Goal: Transaction & Acquisition: Purchase product/service

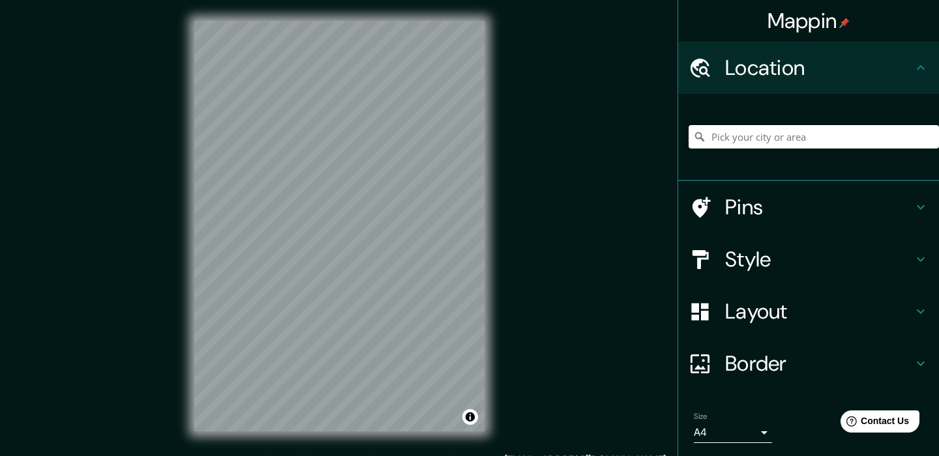
click at [803, 132] on input "Pick your city or area" at bounding box center [814, 136] width 250 height 23
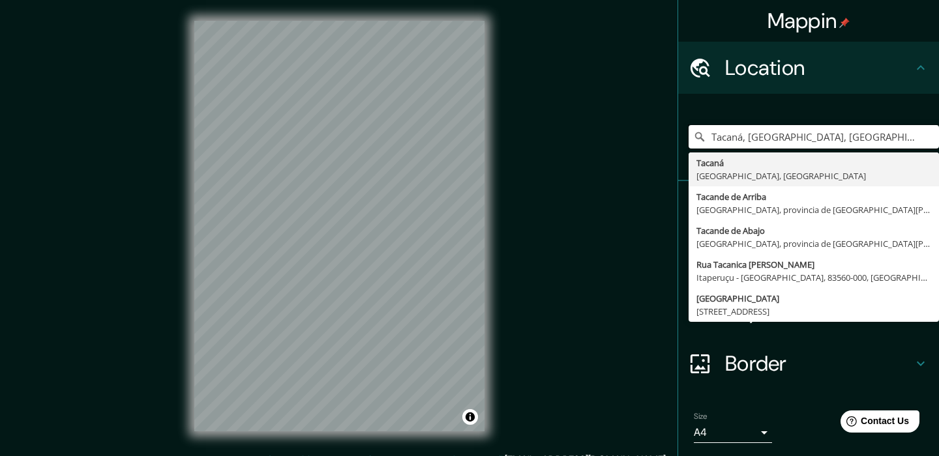
type input "Tacaná, [GEOGRAPHIC_DATA], [GEOGRAPHIC_DATA]"
click at [898, 149] on div "[GEOGRAPHIC_DATA], [GEOGRAPHIC_DATA], [GEOGRAPHIC_DATA] [GEOGRAPHIC_DATA] [GEOG…" at bounding box center [814, 136] width 250 height 65
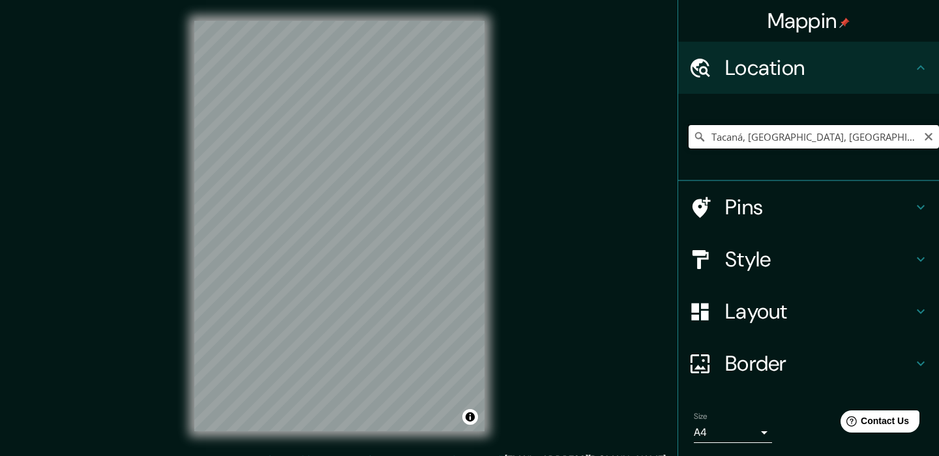
click at [894, 143] on input "Tacaná, [GEOGRAPHIC_DATA], [GEOGRAPHIC_DATA]" at bounding box center [814, 136] width 250 height 23
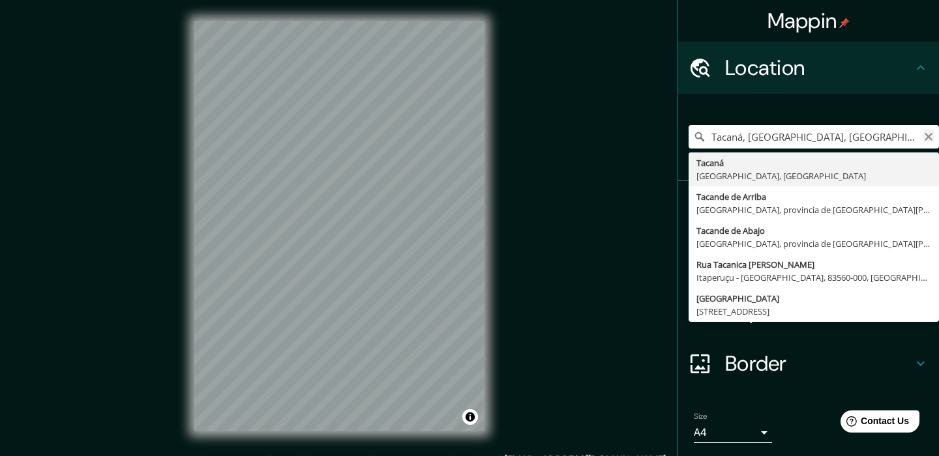
click at [930, 134] on icon "Clear" at bounding box center [929, 137] width 8 height 8
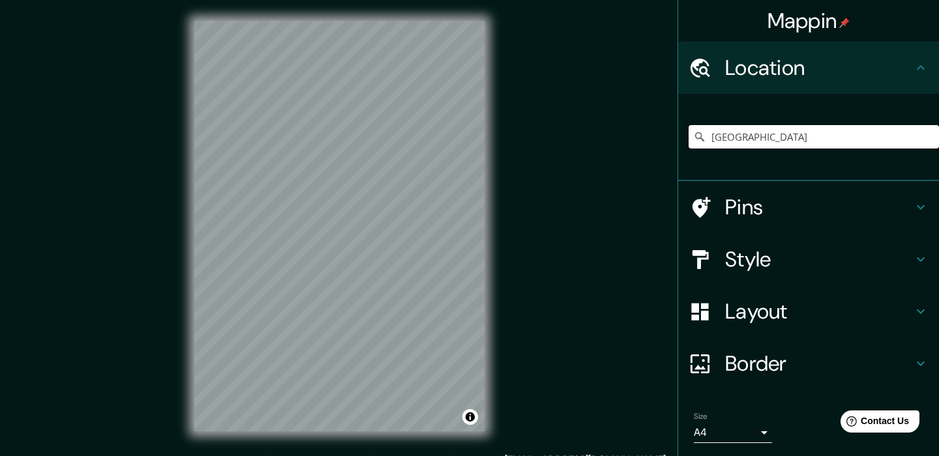
click at [859, 143] on input "[GEOGRAPHIC_DATA]" at bounding box center [814, 136] width 250 height 23
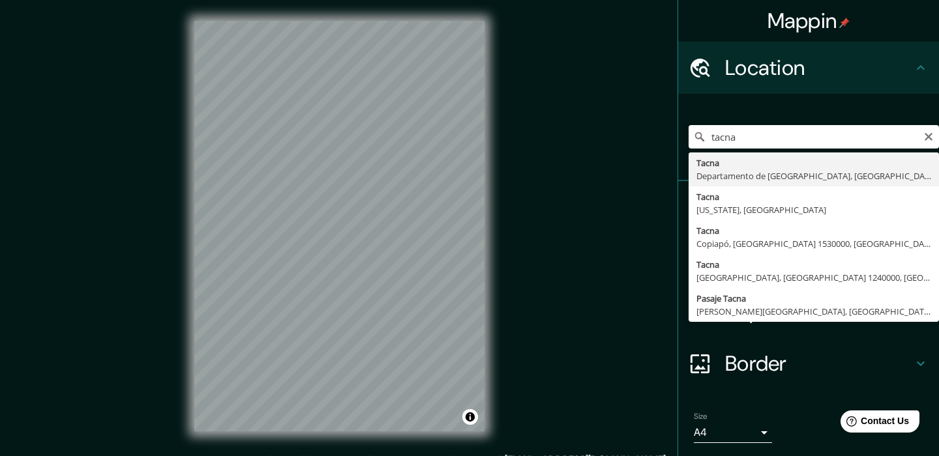
type input "[GEOGRAPHIC_DATA], [GEOGRAPHIC_DATA], [GEOGRAPHIC_DATA]"
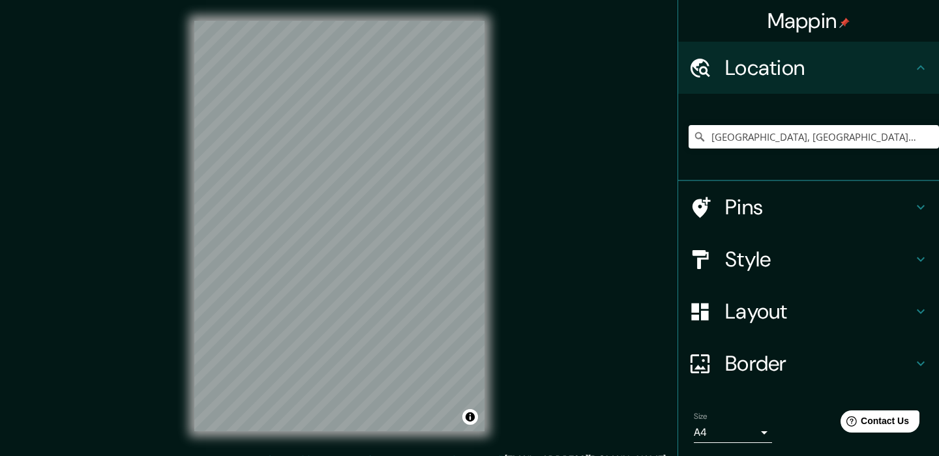
click at [782, 263] on h4 "Style" at bounding box center [819, 259] width 188 height 26
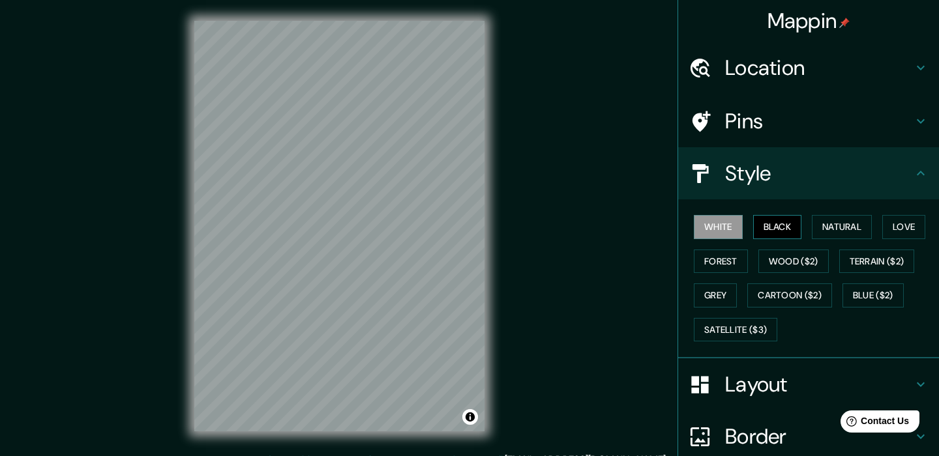
click at [775, 225] on button "Black" at bounding box center [777, 227] width 49 height 24
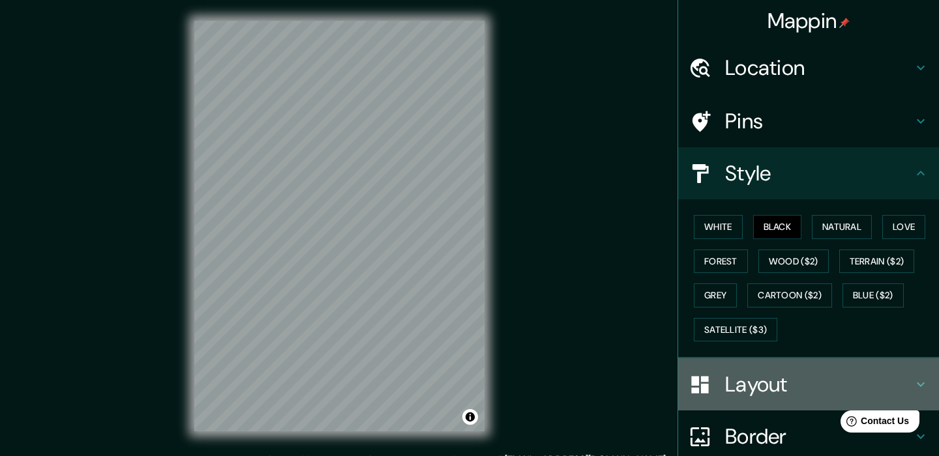
click at [759, 389] on h4 "Layout" at bounding box center [819, 385] width 188 height 26
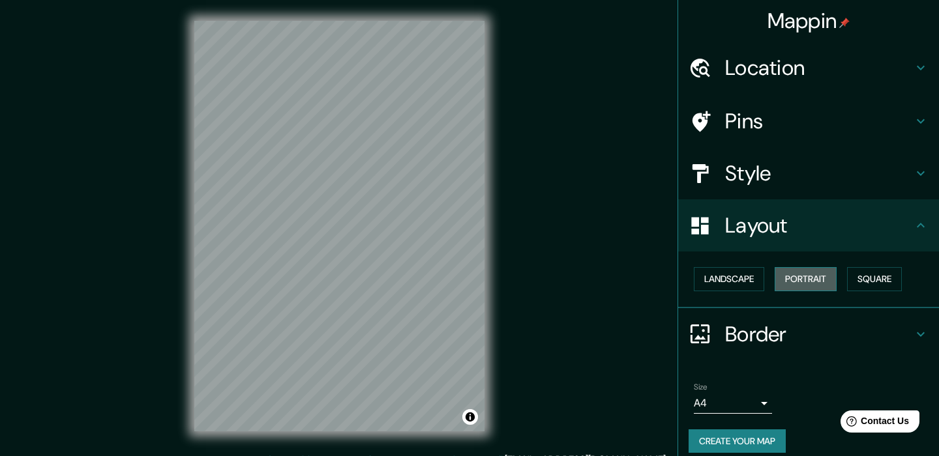
click at [824, 285] on button "Portrait" at bounding box center [806, 279] width 62 height 24
click at [743, 280] on button "Landscape" at bounding box center [729, 279] width 70 height 24
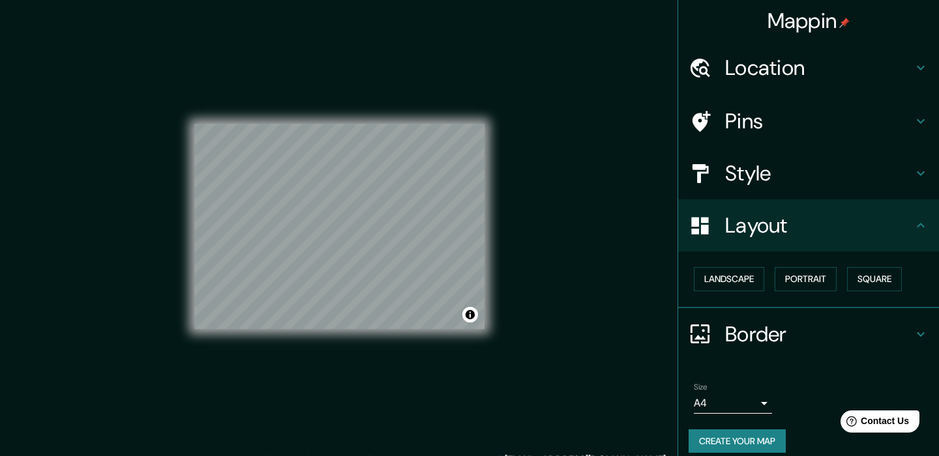
click at [758, 401] on body "Mappin Location [GEOGRAPHIC_DATA], [GEOGRAPHIC_DATA], [GEOGRAPHIC_DATA] Pins St…" at bounding box center [469, 228] width 939 height 456
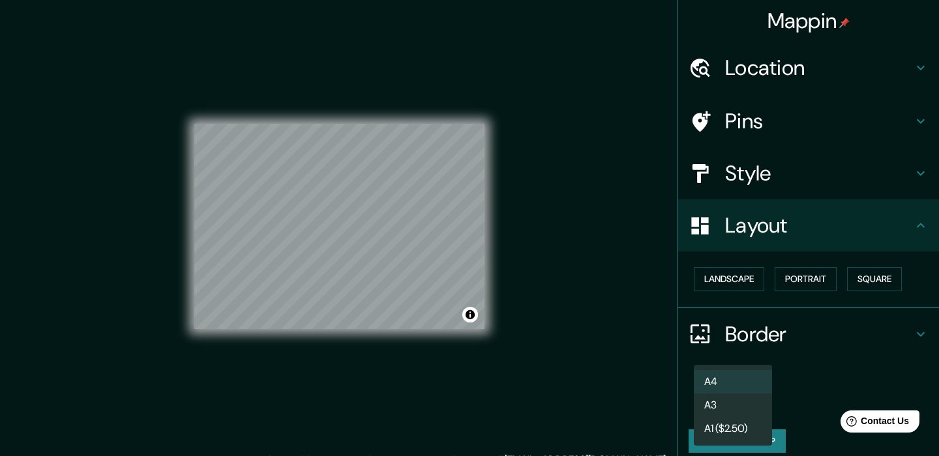
click at [741, 401] on li "A3" at bounding box center [733, 405] width 78 height 23
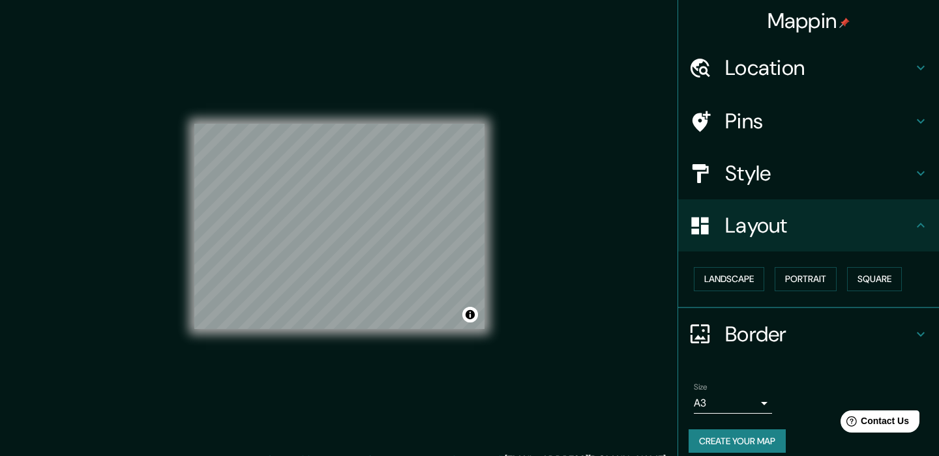
click at [529, 285] on div "Mappin Location [GEOGRAPHIC_DATA], [GEOGRAPHIC_DATA], [GEOGRAPHIC_DATA] Pins St…" at bounding box center [469, 236] width 939 height 473
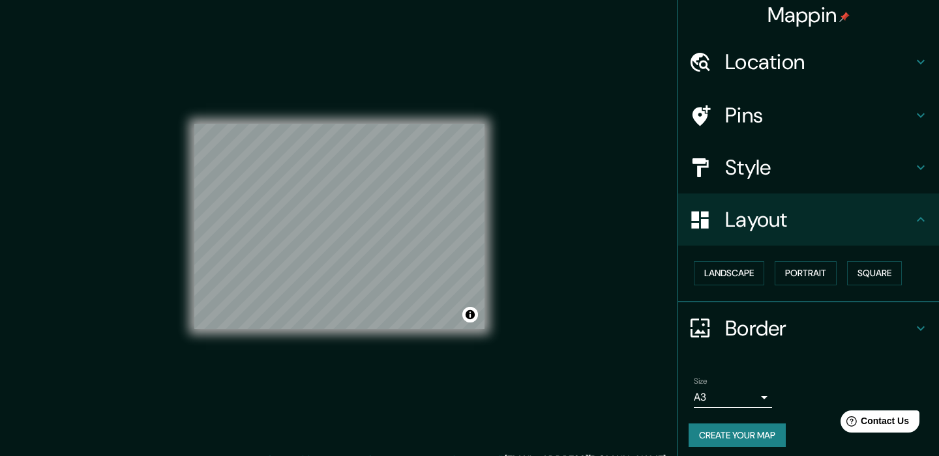
click at [833, 160] on h4 "Style" at bounding box center [819, 168] width 188 height 26
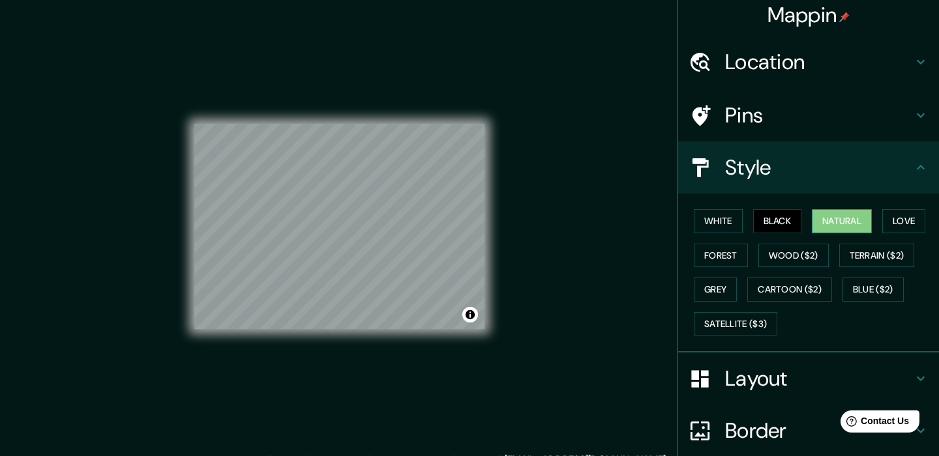
click at [841, 224] on button "Natural" at bounding box center [842, 221] width 60 height 24
click at [901, 224] on button "Love" at bounding box center [903, 221] width 43 height 24
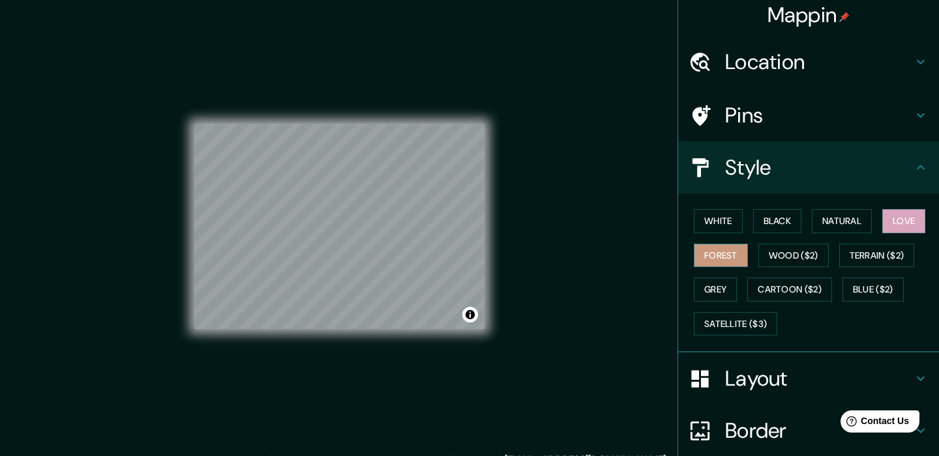
click at [724, 261] on button "Forest" at bounding box center [721, 256] width 54 height 24
click at [790, 262] on button "Wood ($2)" at bounding box center [793, 256] width 70 height 24
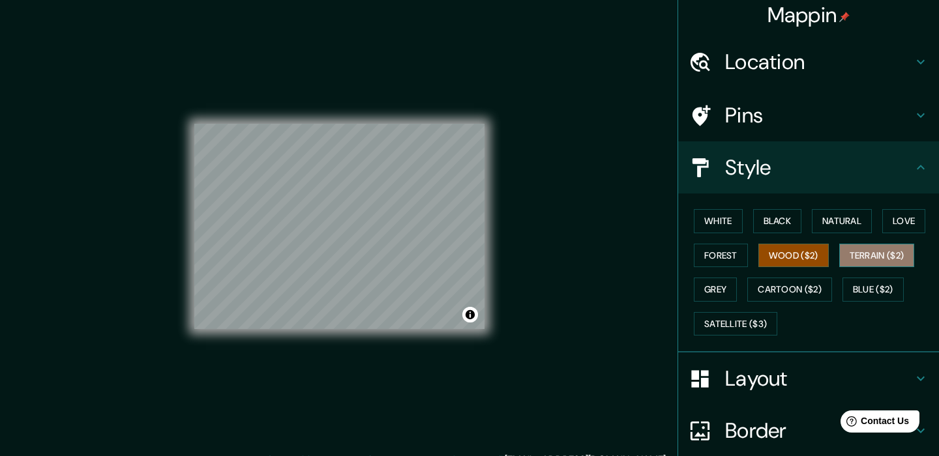
click at [863, 263] on button "Terrain ($2)" at bounding box center [877, 256] width 76 height 24
click at [792, 258] on button "Wood ($2)" at bounding box center [793, 256] width 70 height 24
click at [731, 286] on button "Grey" at bounding box center [715, 290] width 43 height 24
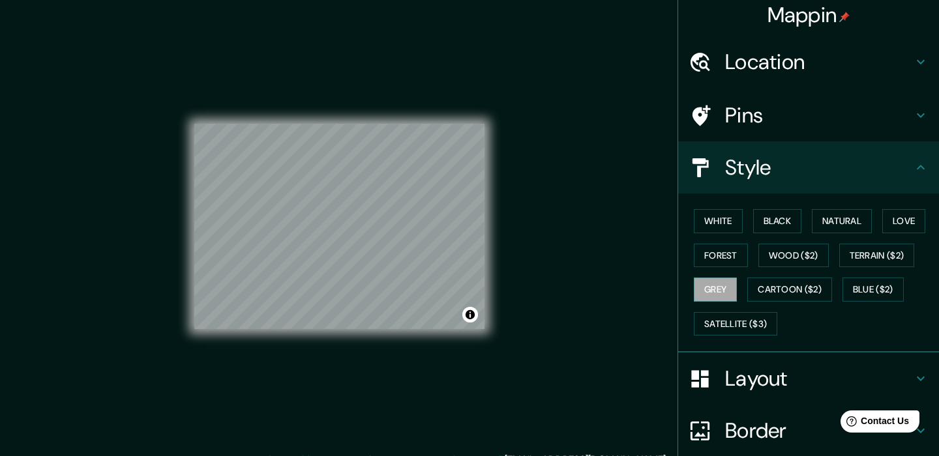
click at [780, 81] on div "Location" at bounding box center [808, 62] width 261 height 52
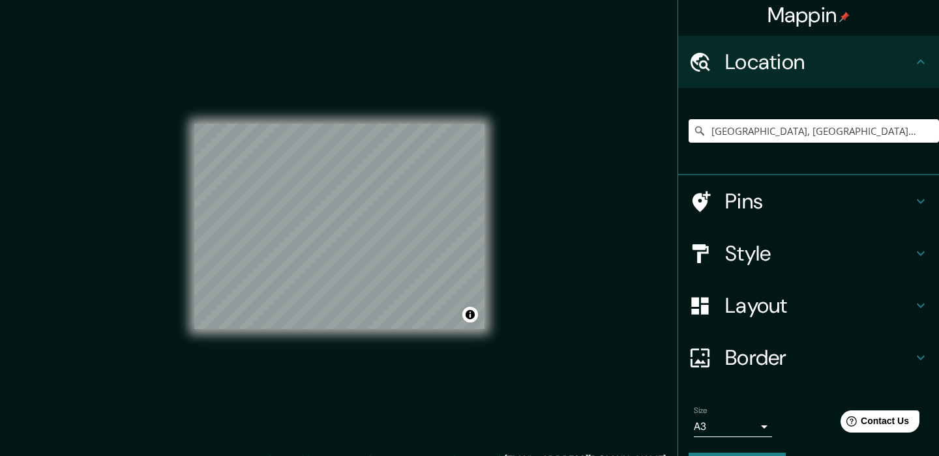
click at [780, 81] on div "Location" at bounding box center [808, 62] width 261 height 52
click at [775, 190] on h4 "Pins" at bounding box center [819, 201] width 188 height 26
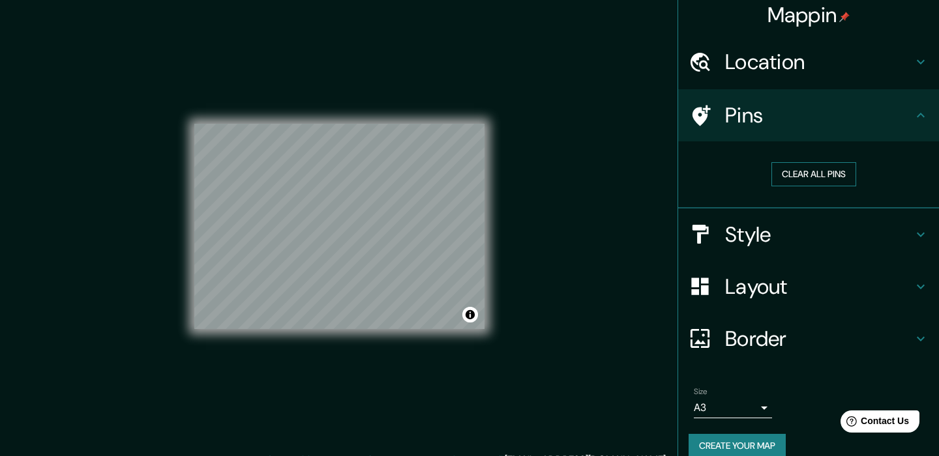
click at [807, 177] on button "Clear all pins" at bounding box center [813, 174] width 85 height 24
click at [807, 179] on button "Clear all pins" at bounding box center [813, 174] width 85 height 24
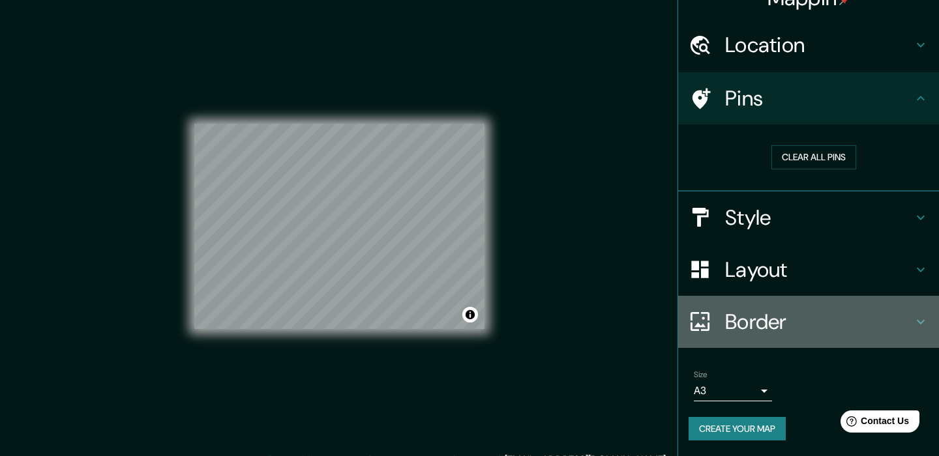
click at [782, 333] on h4 "Border" at bounding box center [819, 322] width 188 height 26
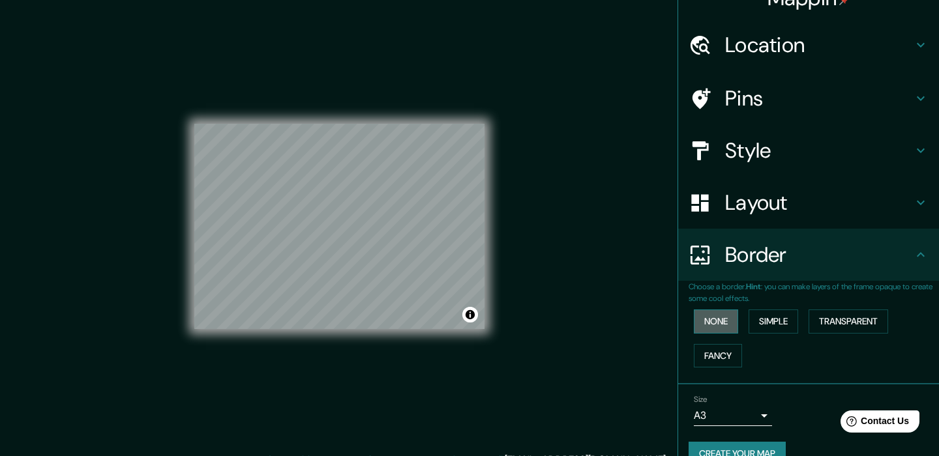
click at [720, 321] on button "None" at bounding box center [716, 322] width 44 height 24
click at [814, 329] on button "Transparent" at bounding box center [848, 322] width 80 height 24
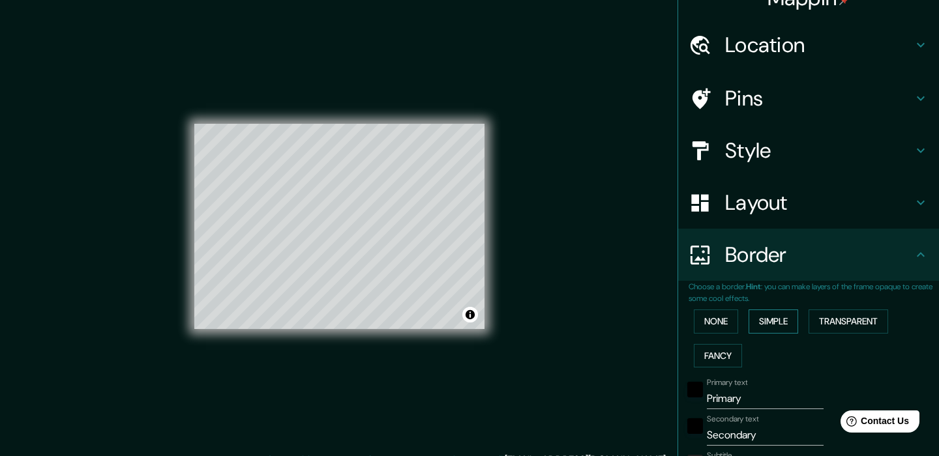
click at [769, 323] on button "Simple" at bounding box center [773, 322] width 50 height 24
click at [714, 321] on button "None" at bounding box center [716, 322] width 44 height 24
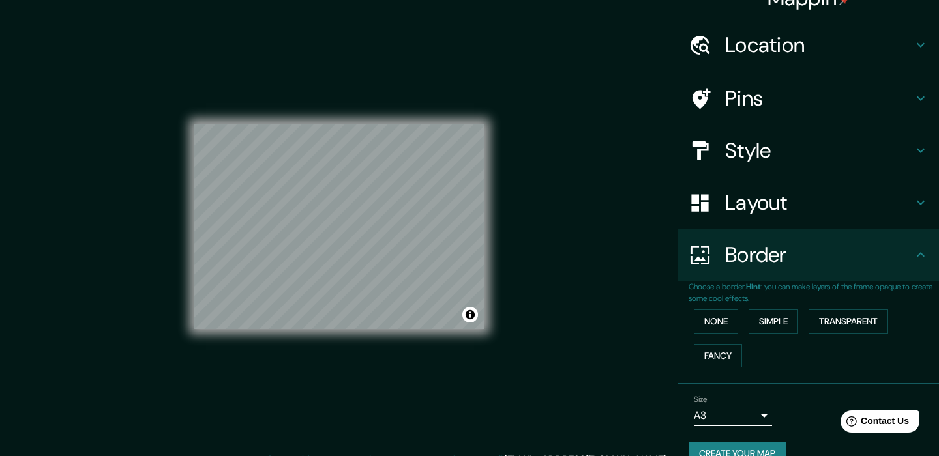
click at [792, 100] on h4 "Pins" at bounding box center [819, 98] width 188 height 26
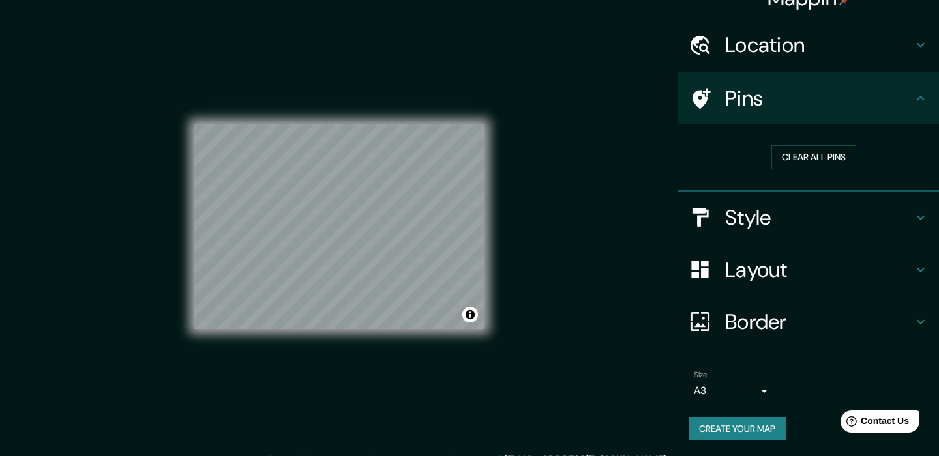
click at [786, 250] on div "Layout" at bounding box center [808, 270] width 261 height 52
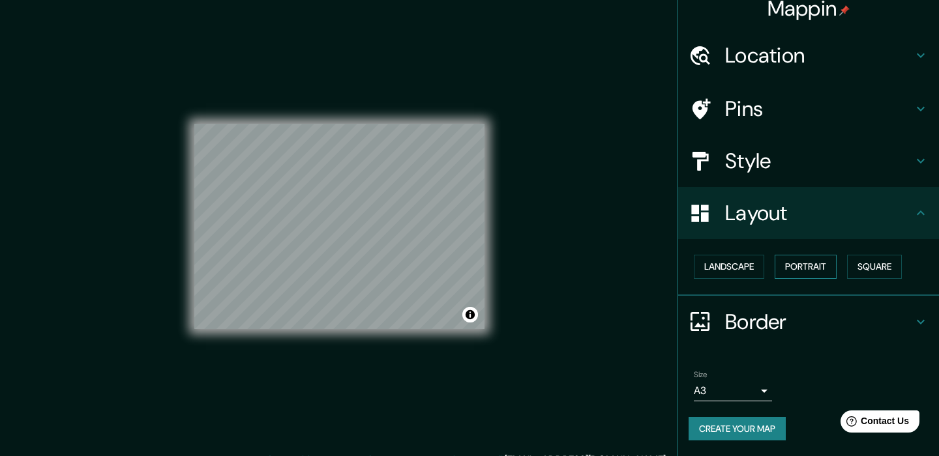
scroll to position [12, 0]
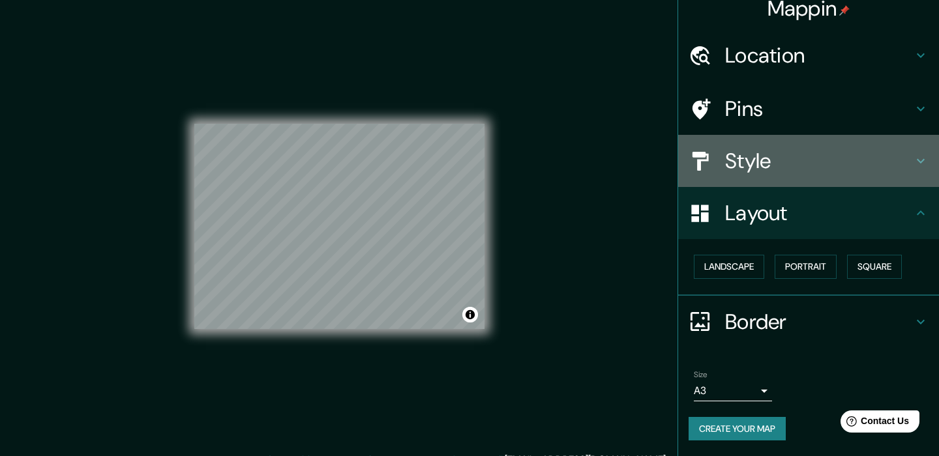
click at [778, 176] on div "Style" at bounding box center [808, 161] width 261 height 52
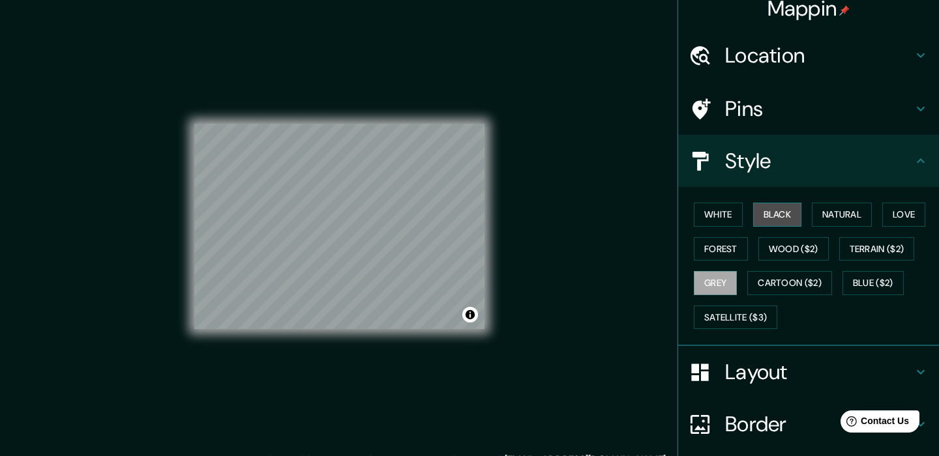
click at [779, 219] on button "Black" at bounding box center [777, 215] width 49 height 24
click at [550, 262] on div "Mappin Location [GEOGRAPHIC_DATA], [GEOGRAPHIC_DATA], [GEOGRAPHIC_DATA] Pins St…" at bounding box center [469, 236] width 939 height 473
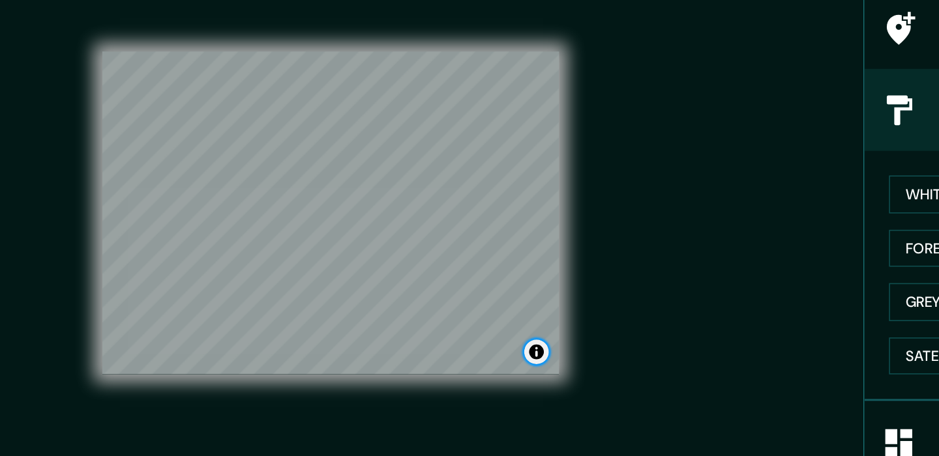
click at [475, 315] on button "Toggle attribution" at bounding box center [470, 315] width 16 height 16
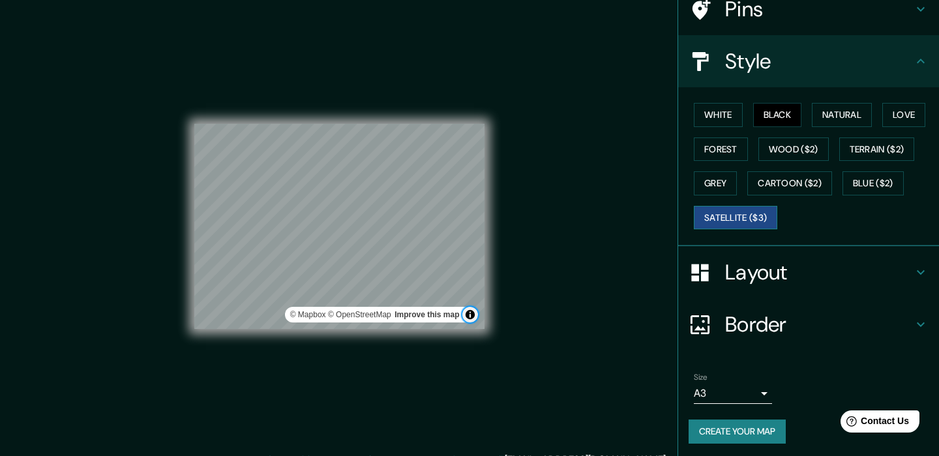
scroll to position [115, 0]
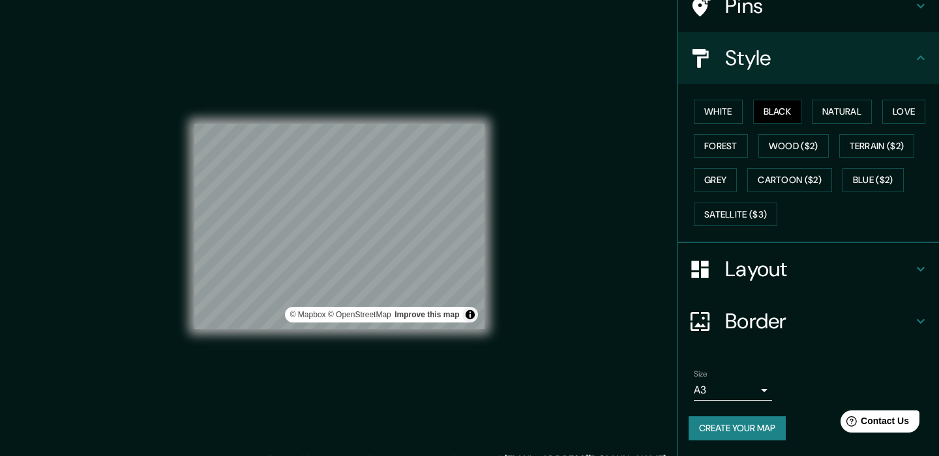
click at [764, 426] on button "Create your map" at bounding box center [737, 429] width 97 height 24
click at [572, 171] on div "Mappin Location [GEOGRAPHIC_DATA], [GEOGRAPHIC_DATA], [GEOGRAPHIC_DATA] Pins St…" at bounding box center [469, 236] width 939 height 473
